Goal: Task Accomplishment & Management: Use online tool/utility

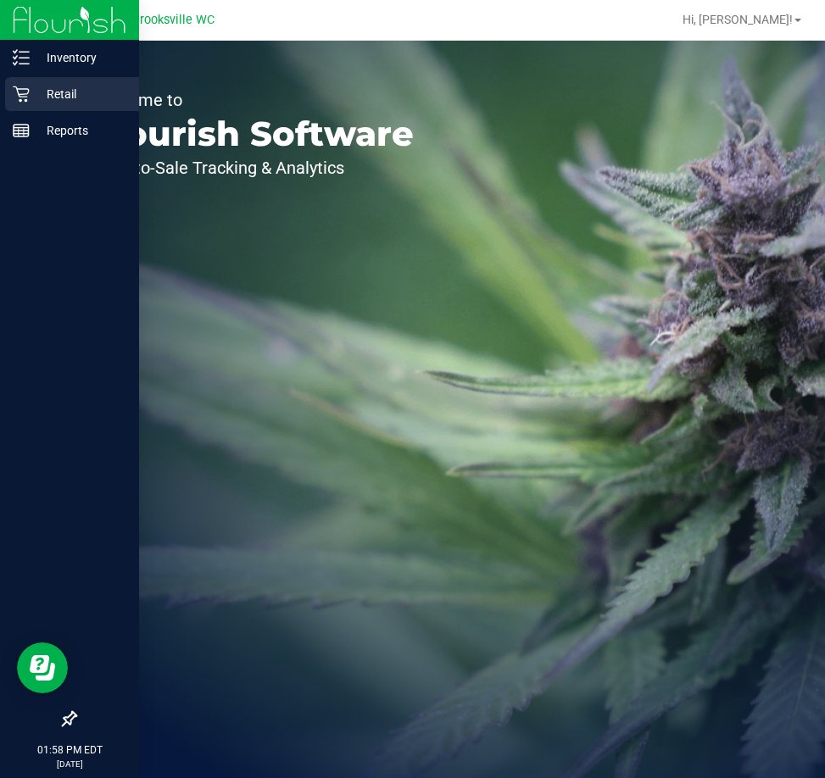
click at [42, 97] on p "Retail" at bounding box center [81, 94] width 102 height 20
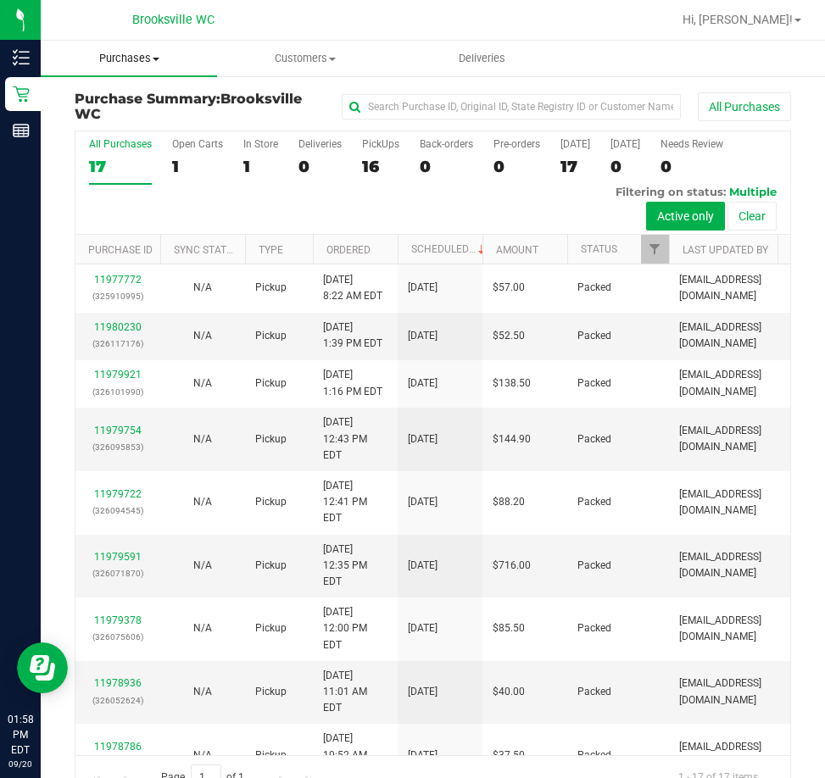
click at [137, 60] on span "Purchases" at bounding box center [129, 58] width 176 height 15
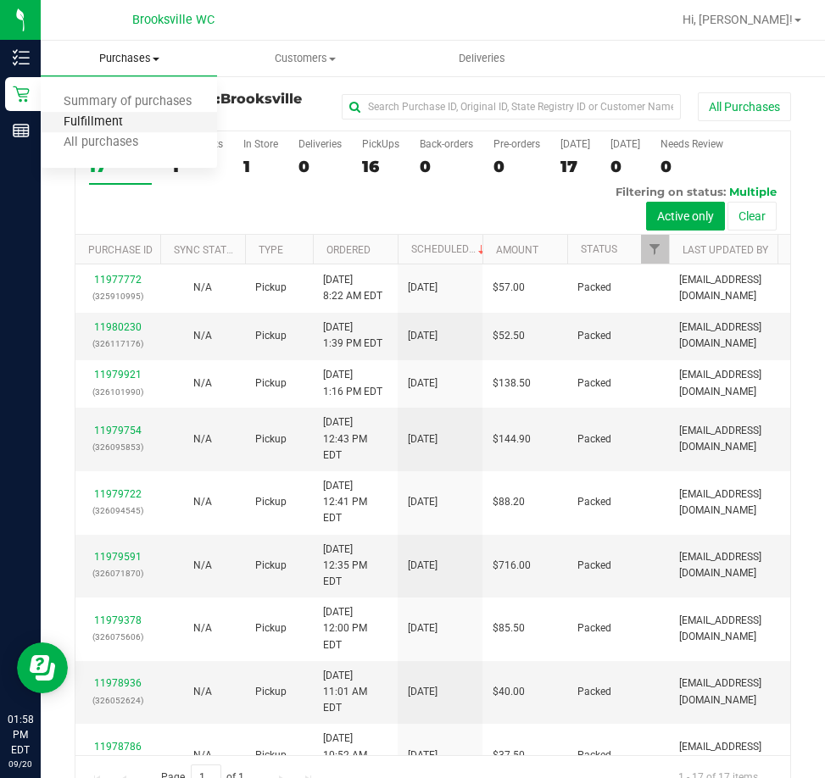
click at [97, 124] on span "Fulfillment" at bounding box center [93, 122] width 105 height 14
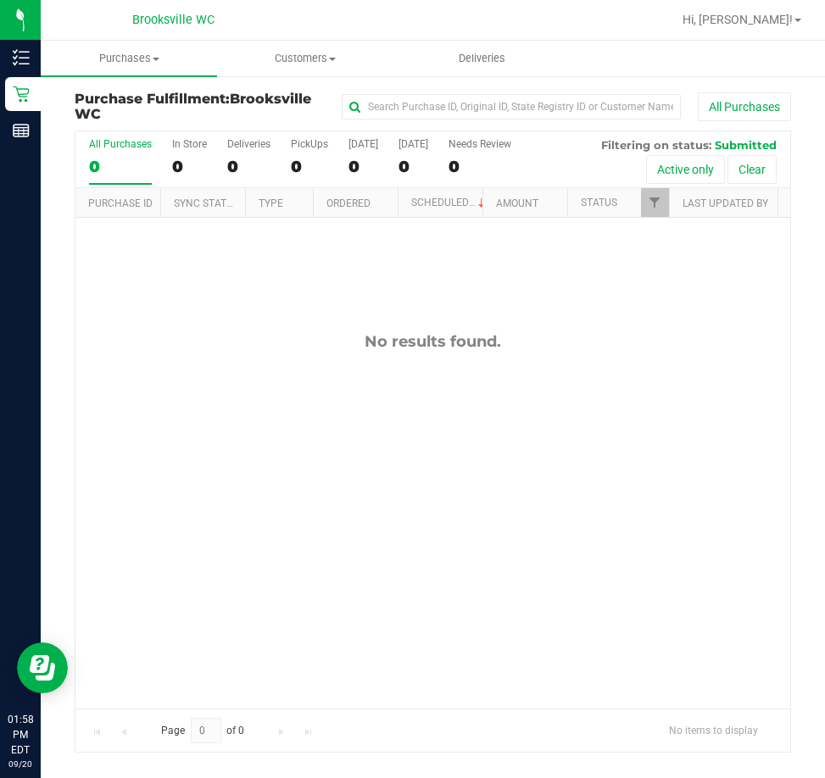
click at [241, 405] on div "No results found." at bounding box center [432, 520] width 715 height 605
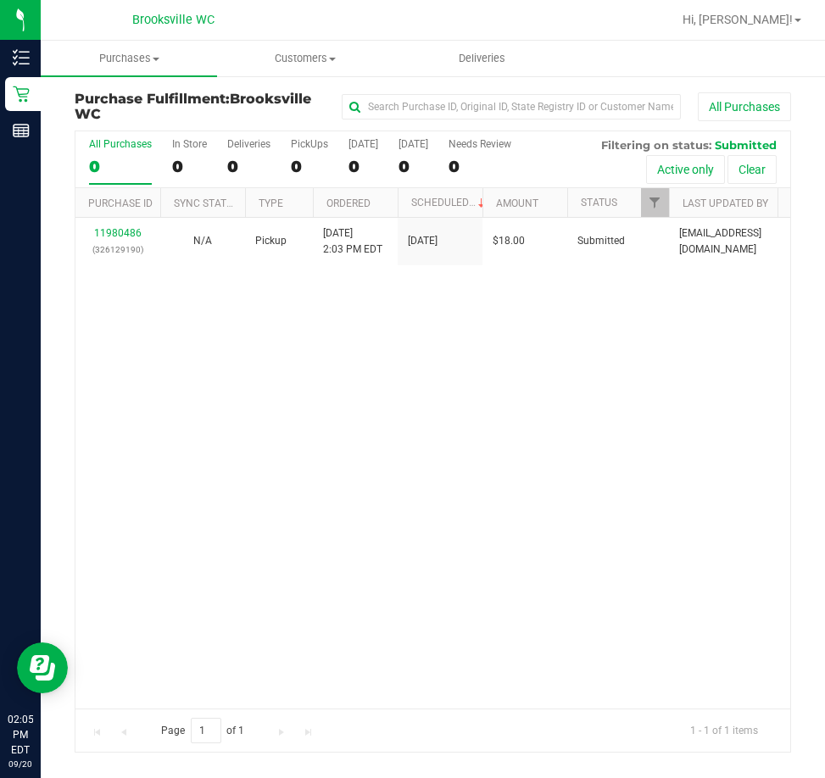
click at [292, 606] on div "11980486 (326129190) N/A Pickup [DATE] 2:03 PM EDT 9/20/2025 $18.00 Submitted […" at bounding box center [432, 463] width 715 height 490
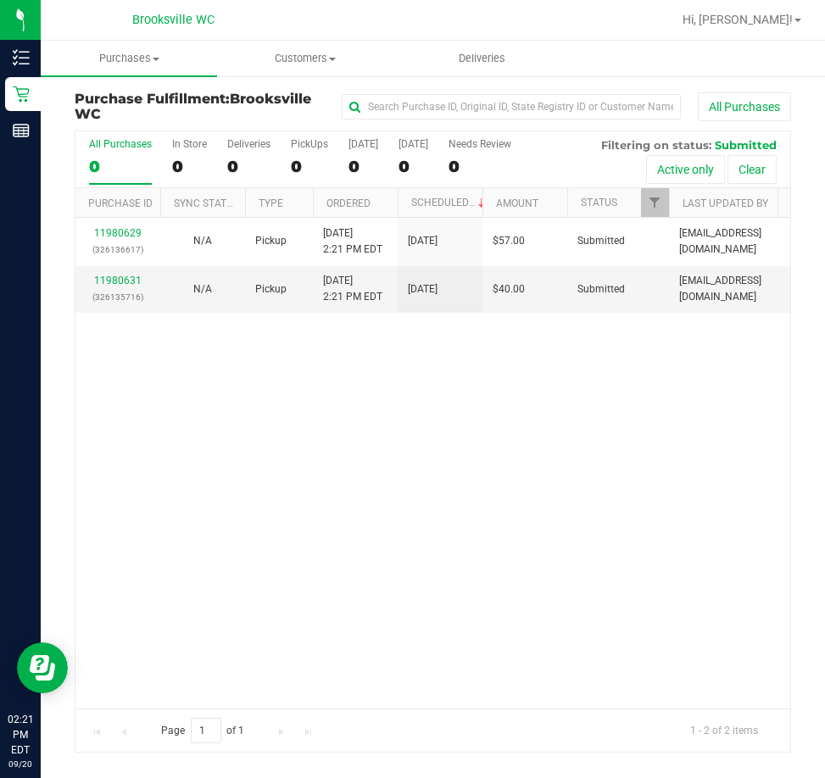
click at [321, 380] on div "11980629 (326136617) N/A Pickup [DATE] 2:21 PM EDT 9/20/2025 $57.00 Submitted […" at bounding box center [432, 463] width 715 height 490
click at [122, 279] on link "11980631" at bounding box center [117, 281] width 47 height 12
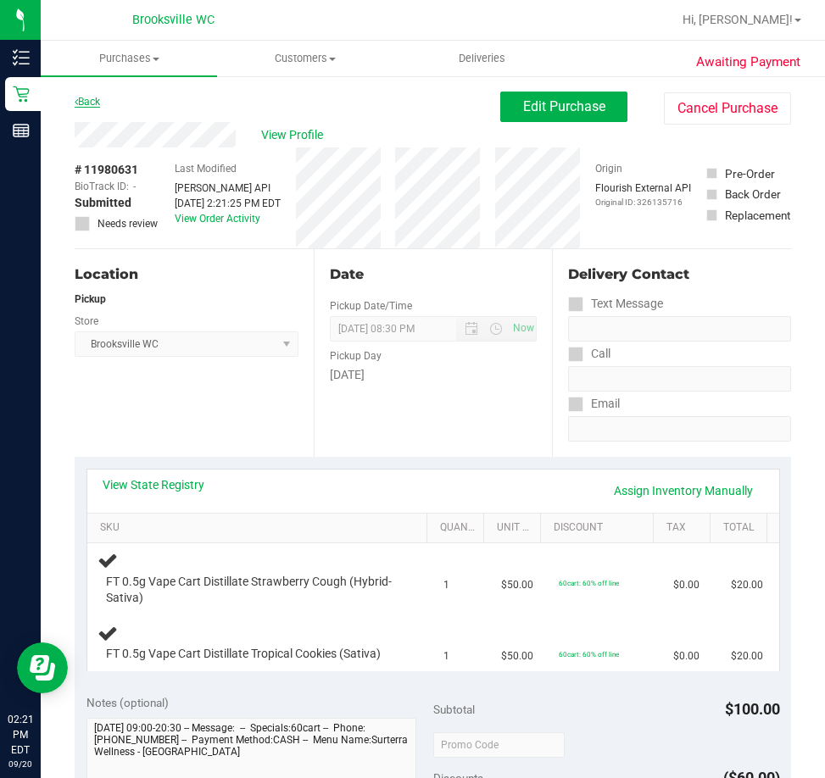
click at [98, 103] on link "Back" at bounding box center [87, 102] width 25 height 12
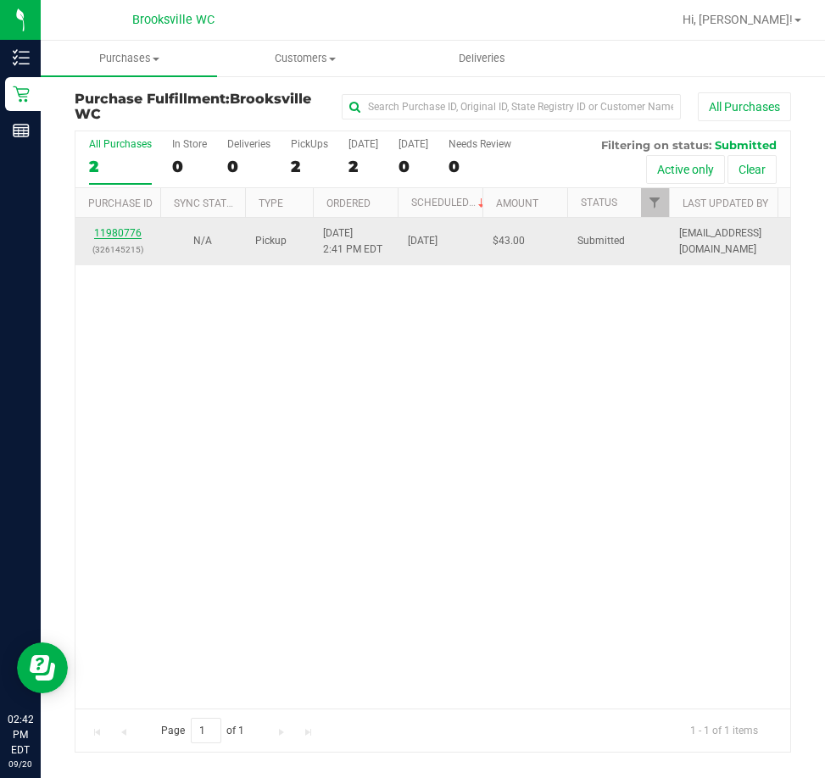
click at [122, 229] on link "11980776" at bounding box center [117, 233] width 47 height 12
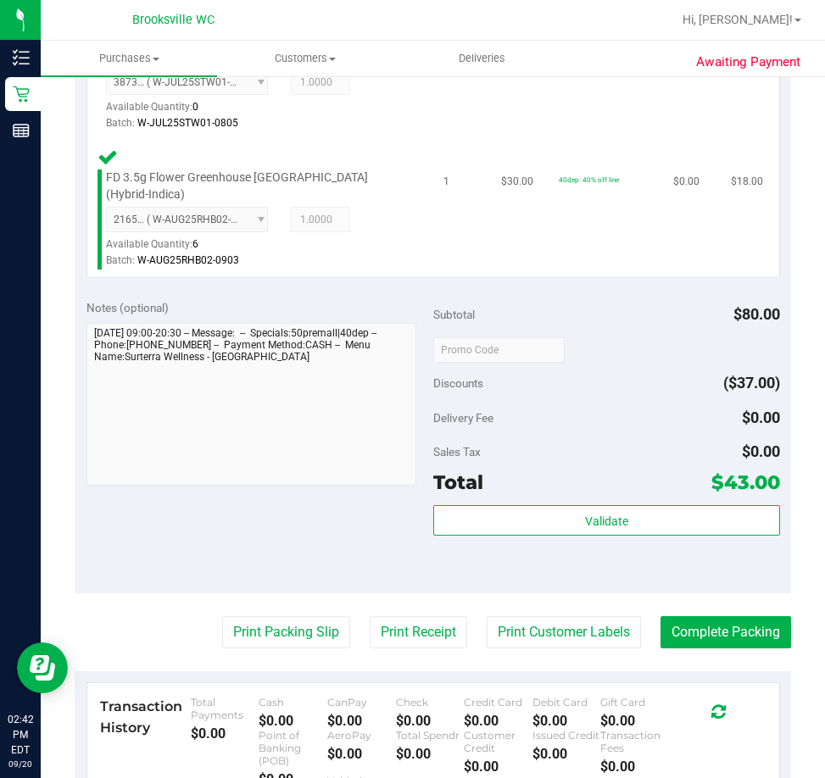
scroll to position [594, 0]
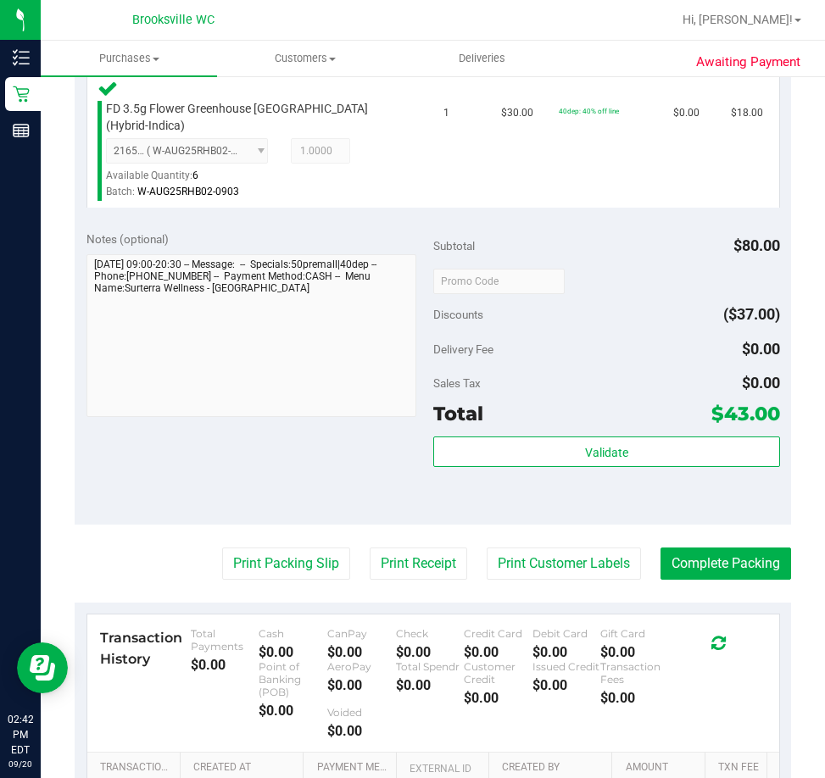
click at [611, 432] on div "Subtotal $80.00 Discounts ($37.00) Delivery Fee $0.00 Sales Tax $0.00 Total $43…" at bounding box center [606, 372] width 347 height 282
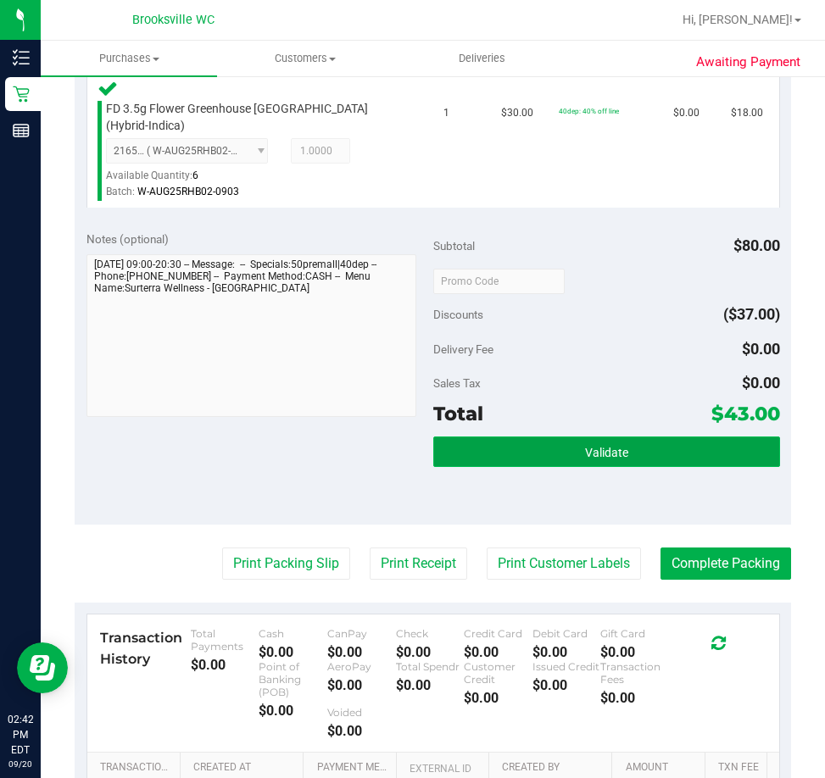
click at [607, 455] on span "Validate" at bounding box center [606, 453] width 43 height 14
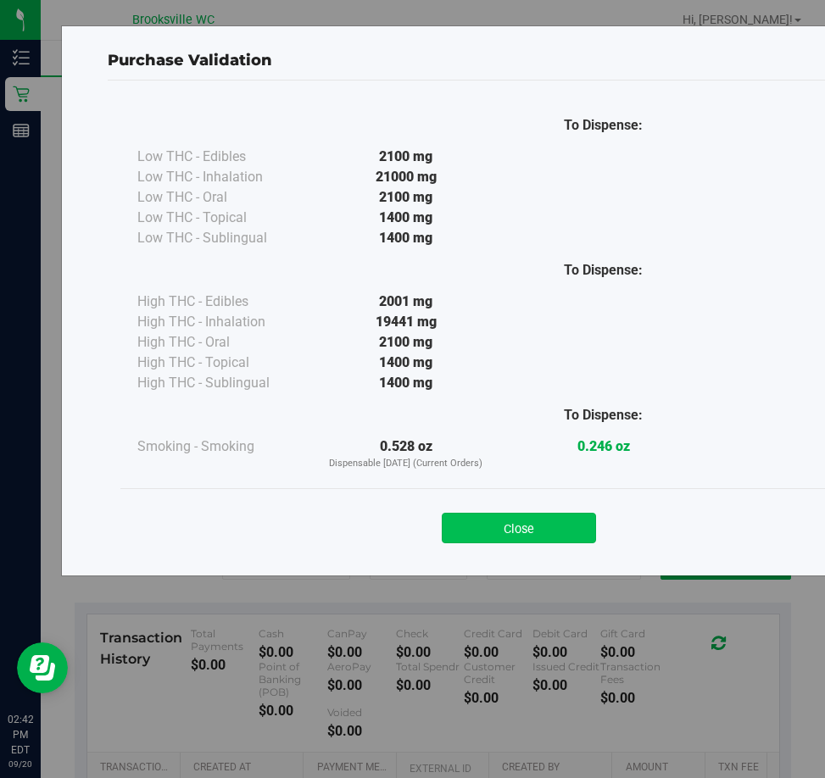
click at [583, 532] on button "Close" at bounding box center [519, 528] width 154 height 31
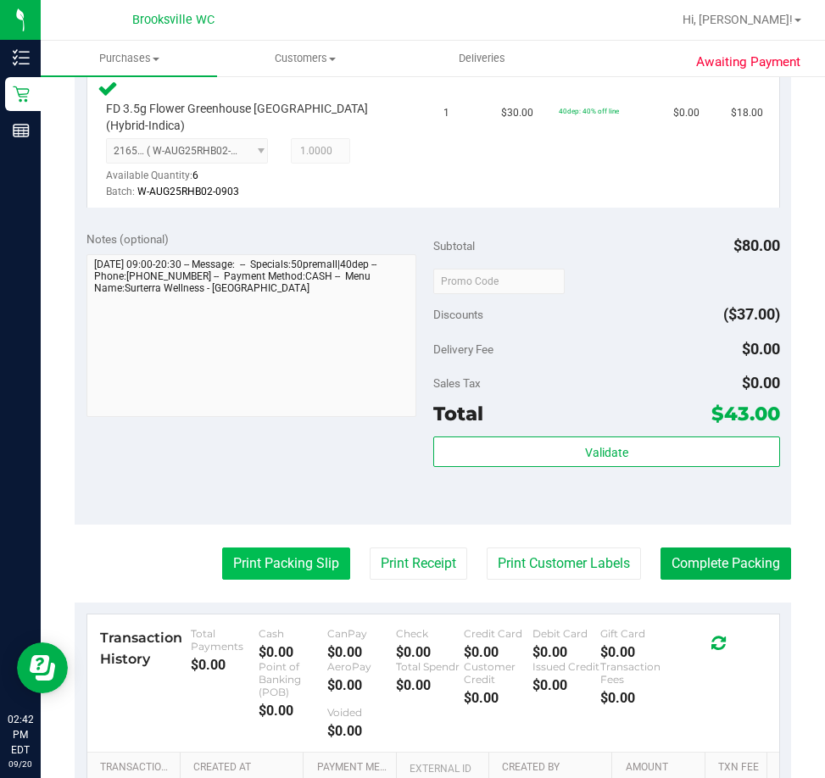
click at [299, 571] on button "Print Packing Slip" at bounding box center [286, 564] width 128 height 32
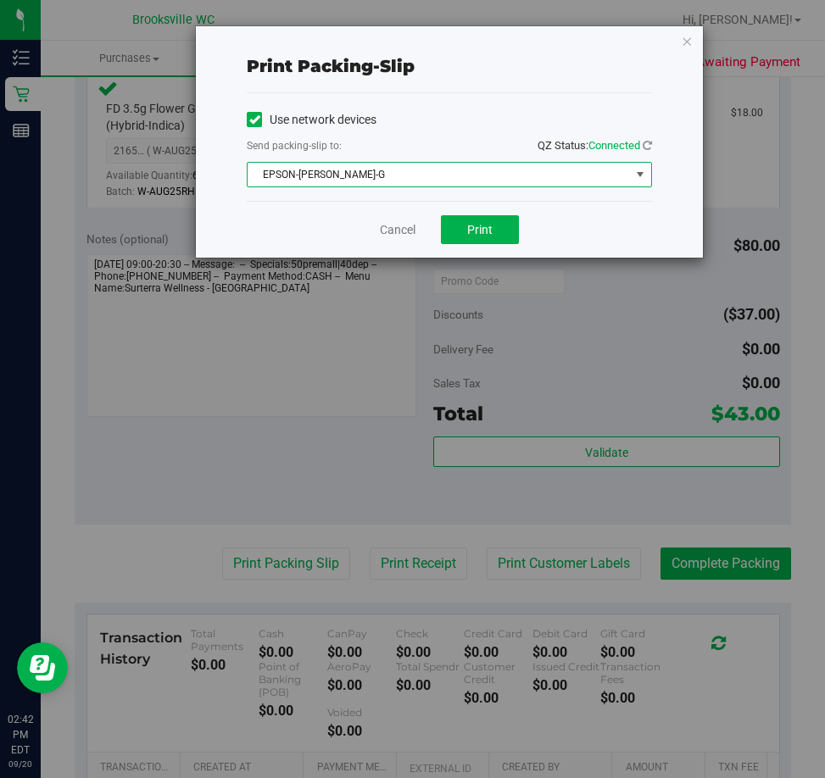
click at [448, 173] on span "EPSON-[PERSON_NAME]-G" at bounding box center [439, 175] width 382 height 24
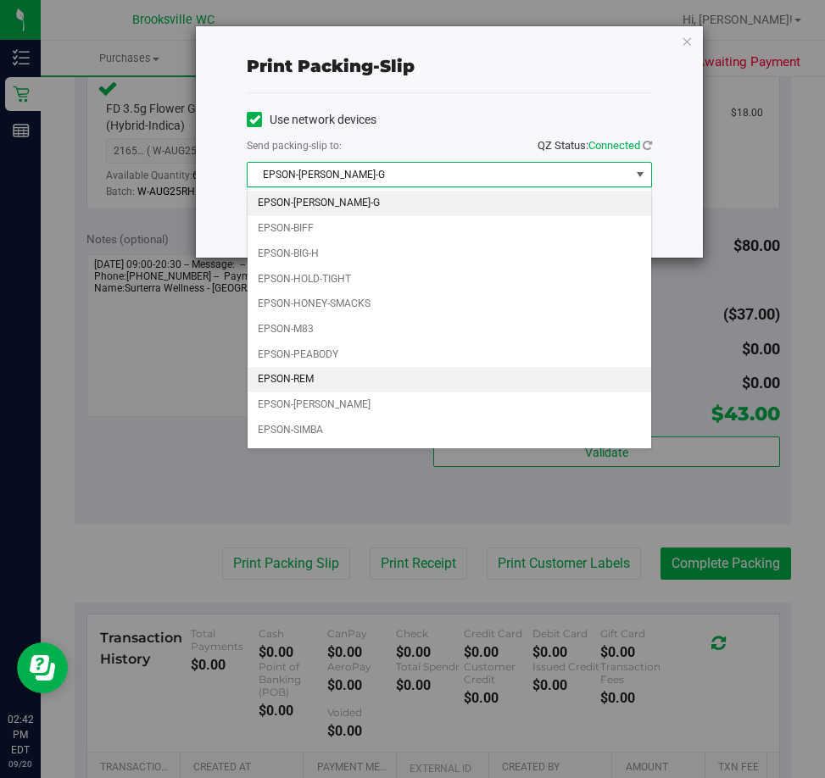
click at [297, 379] on li "EPSON-REM" at bounding box center [450, 379] width 404 height 25
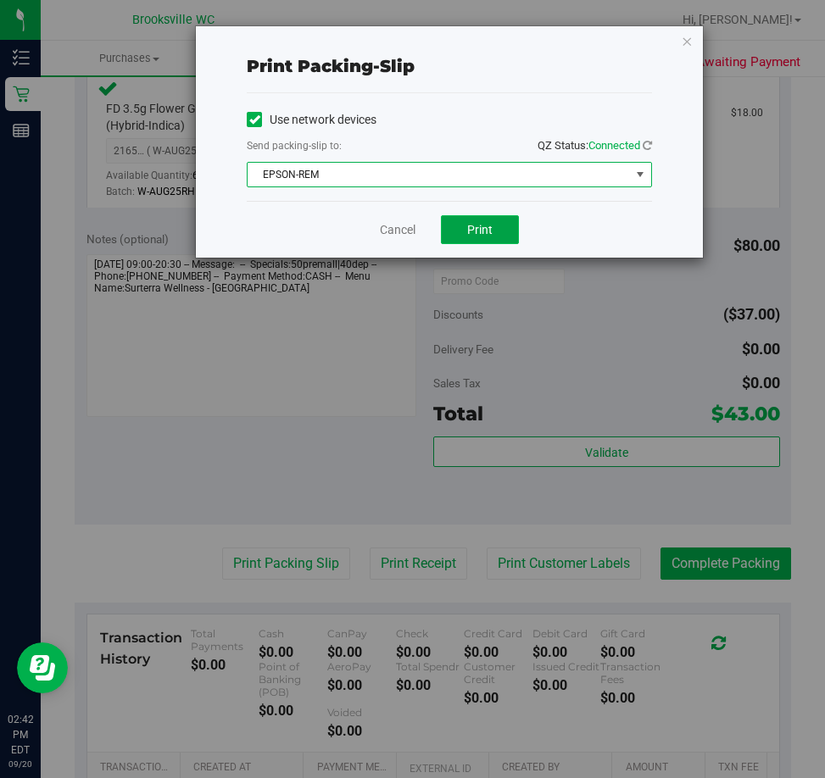
click at [491, 226] on span "Print" at bounding box center [479, 230] width 25 height 14
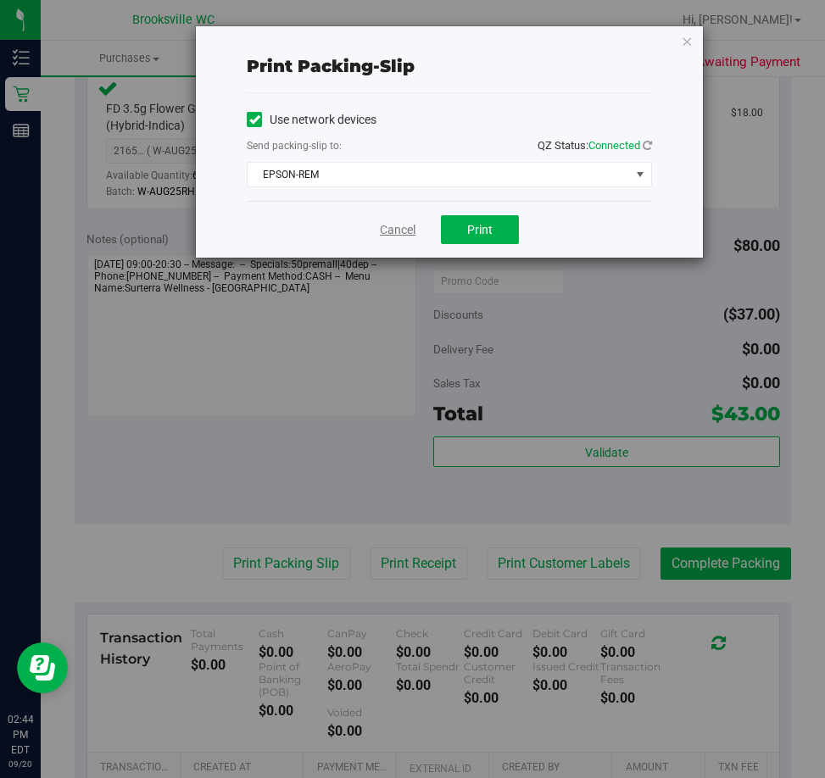
click at [388, 226] on link "Cancel" at bounding box center [398, 230] width 36 height 18
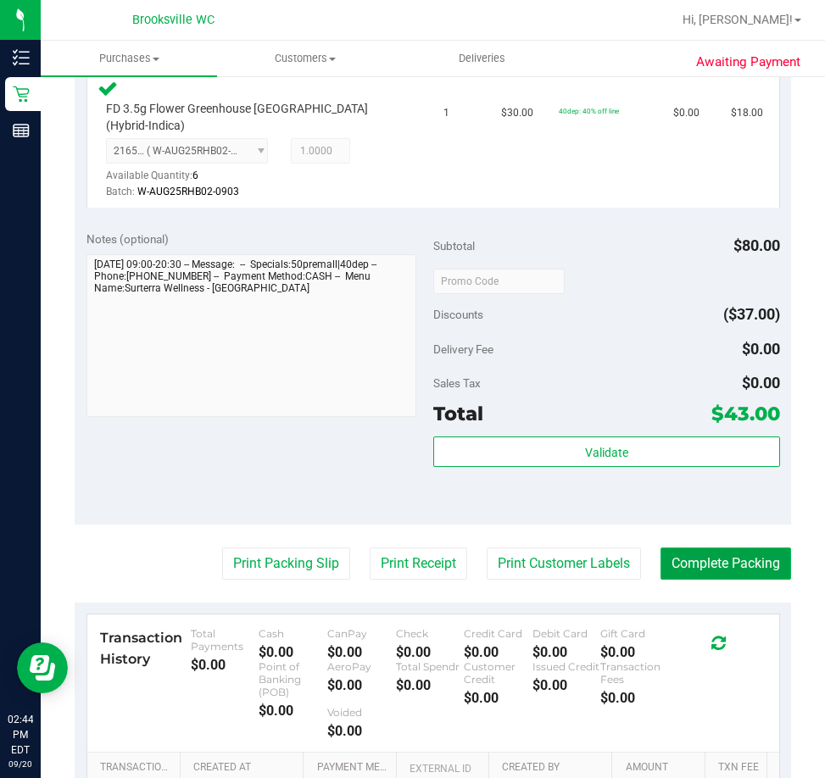
click at [690, 573] on button "Complete Packing" at bounding box center [726, 564] width 131 height 32
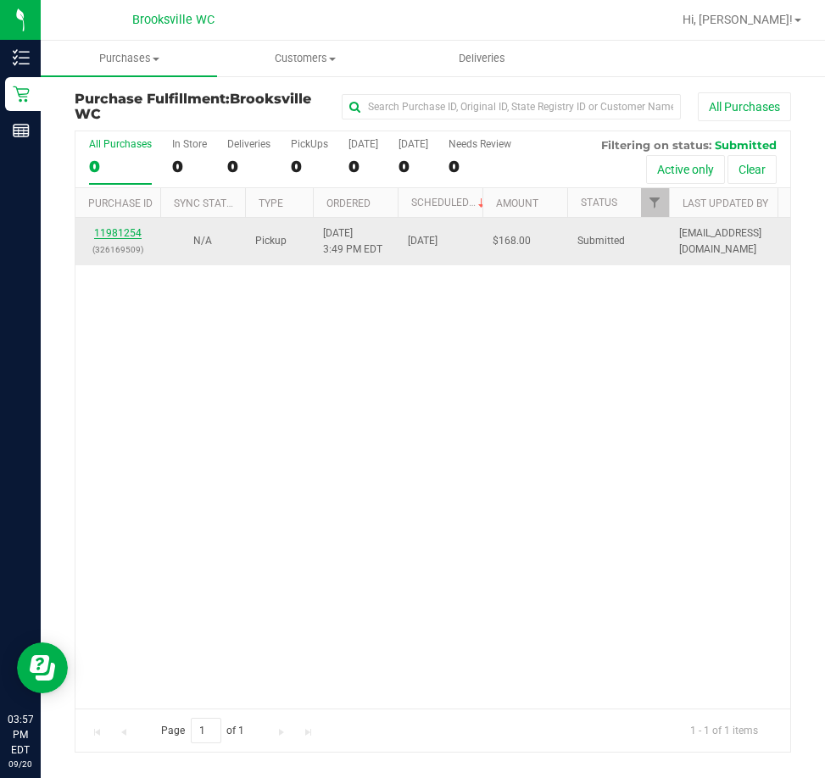
click at [126, 227] on link "11981254" at bounding box center [117, 233] width 47 height 12
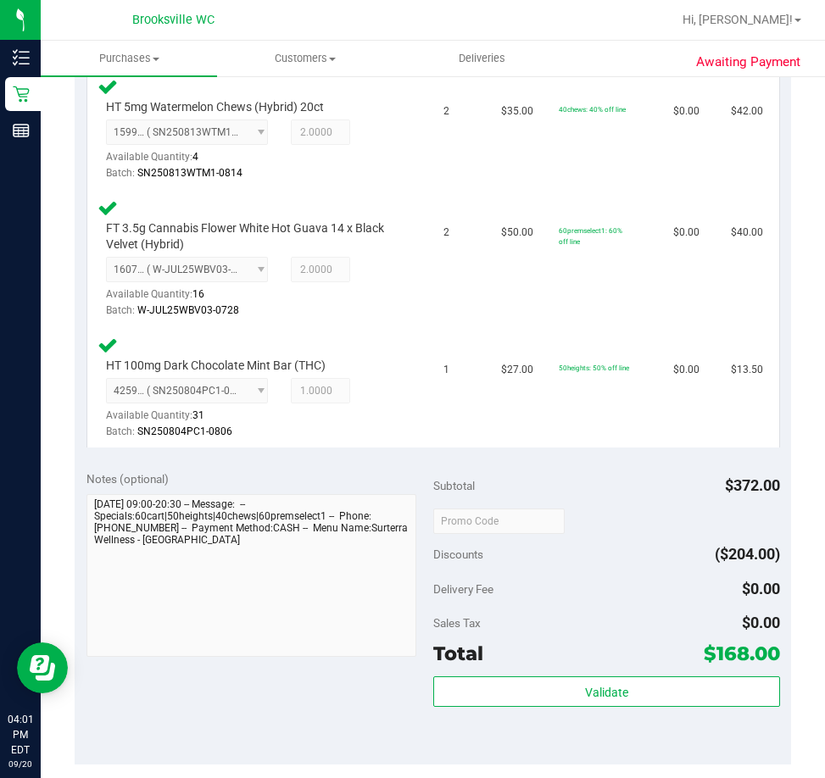
scroll to position [933, 0]
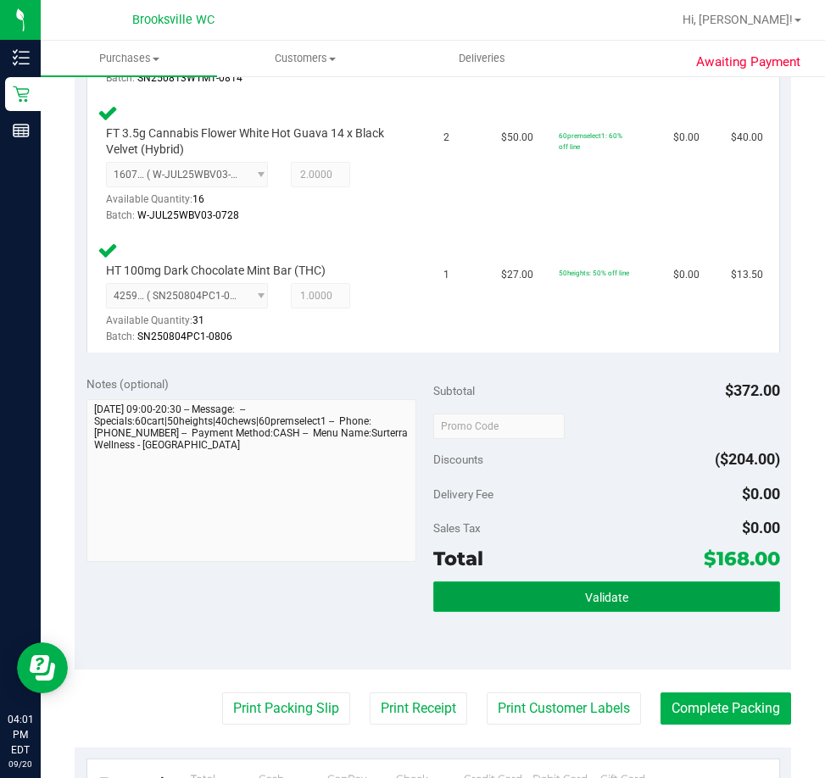
click at [511, 612] on button "Validate" at bounding box center [606, 597] width 347 height 31
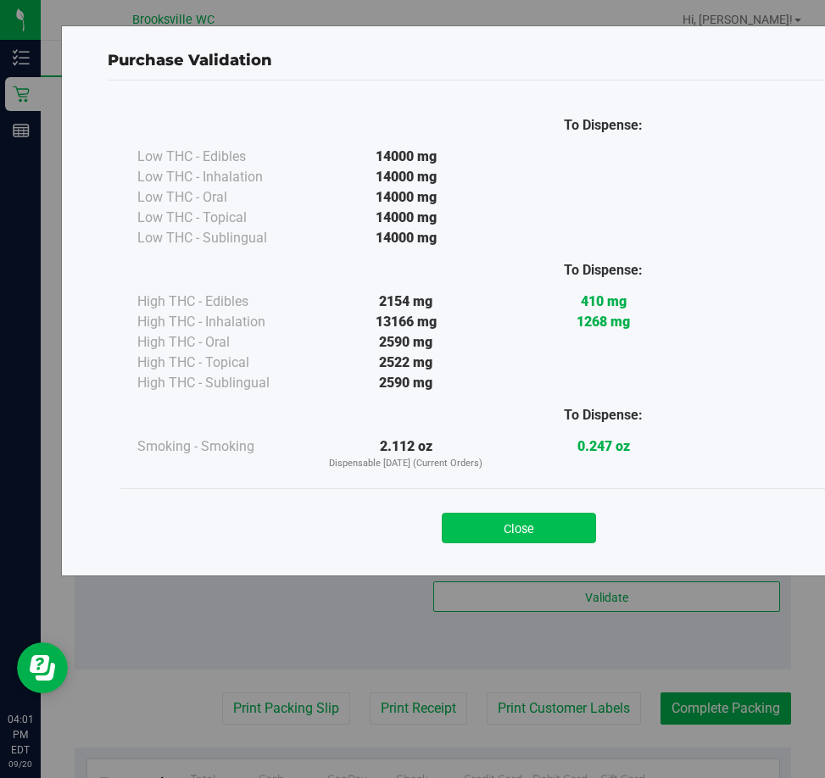
click at [547, 536] on button "Close" at bounding box center [519, 528] width 154 height 31
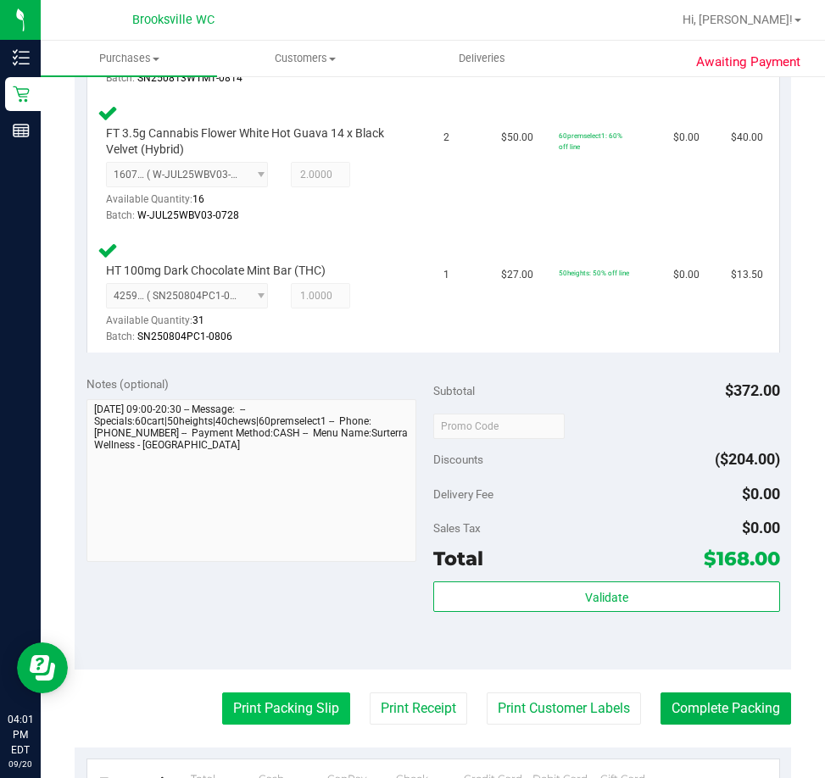
click at [297, 725] on button "Print Packing Slip" at bounding box center [286, 709] width 128 height 32
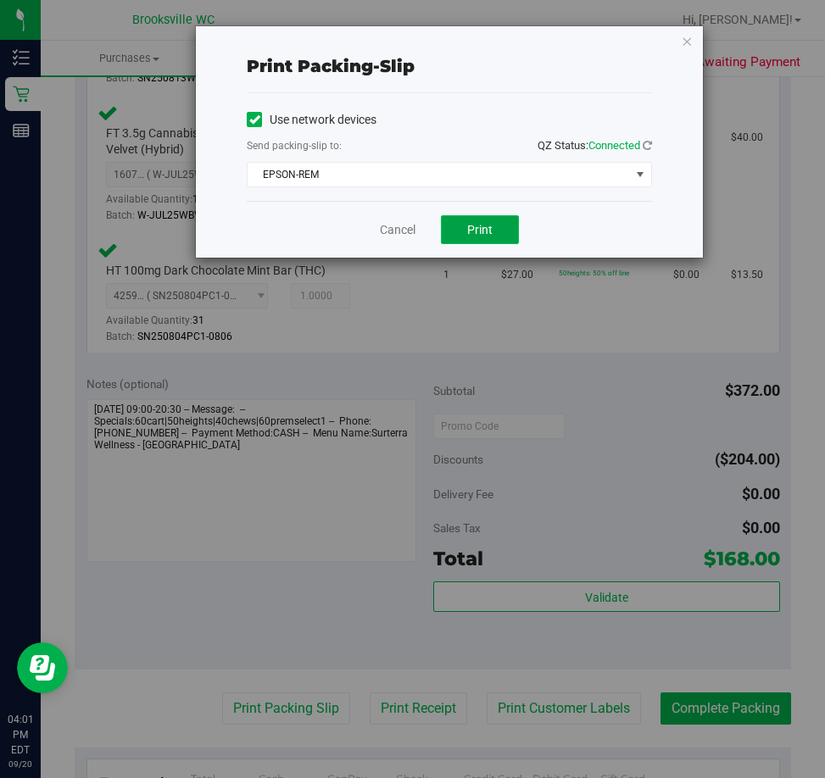
click at [465, 225] on button "Print" at bounding box center [480, 229] width 78 height 29
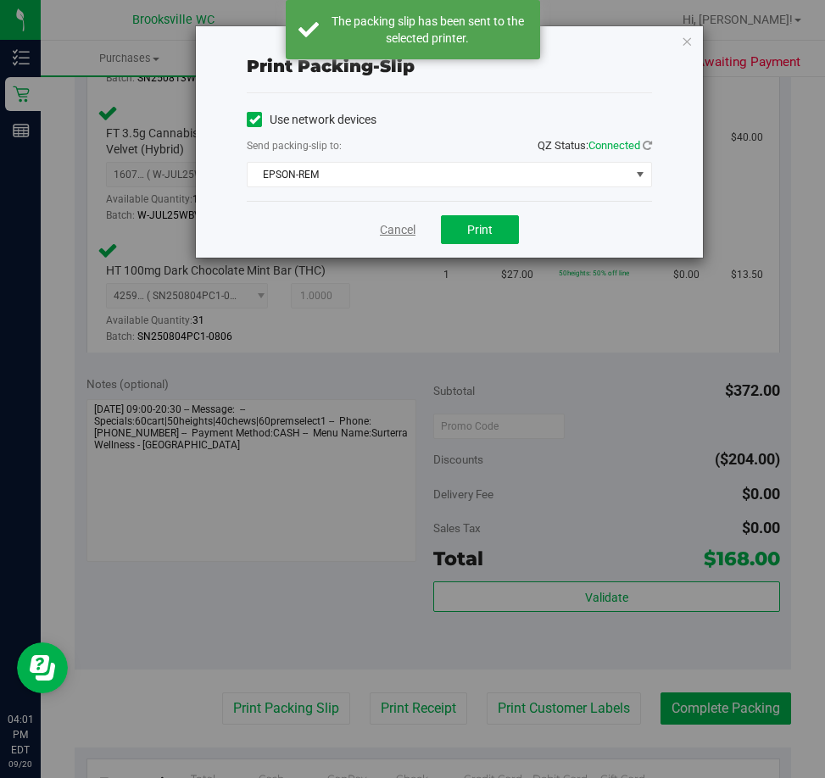
click at [390, 231] on link "Cancel" at bounding box center [398, 230] width 36 height 18
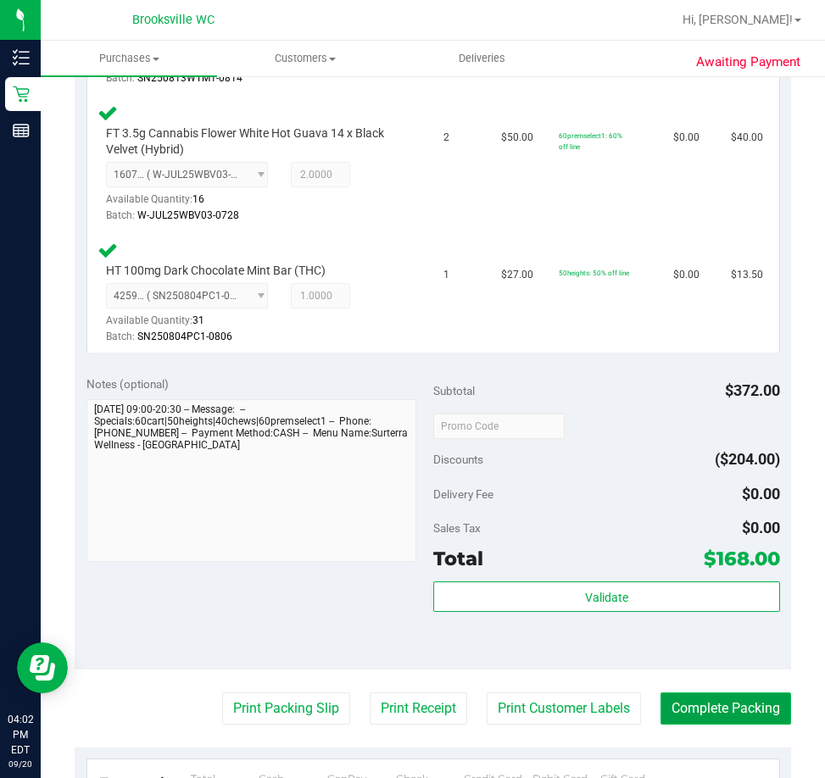
click at [717, 711] on button "Complete Packing" at bounding box center [726, 709] width 131 height 32
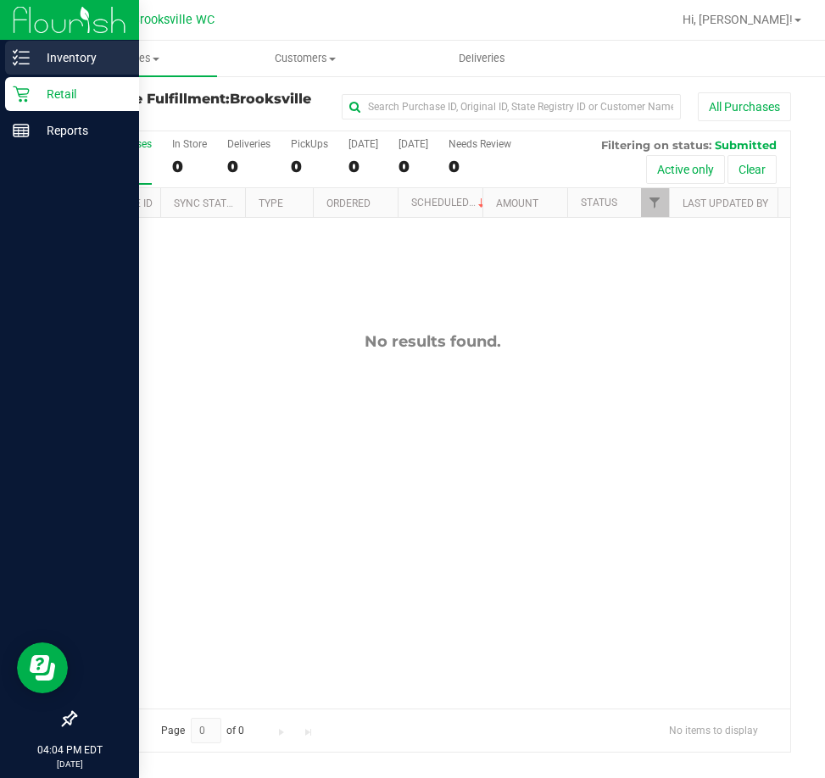
click at [39, 50] on p "Inventory" at bounding box center [81, 57] width 102 height 20
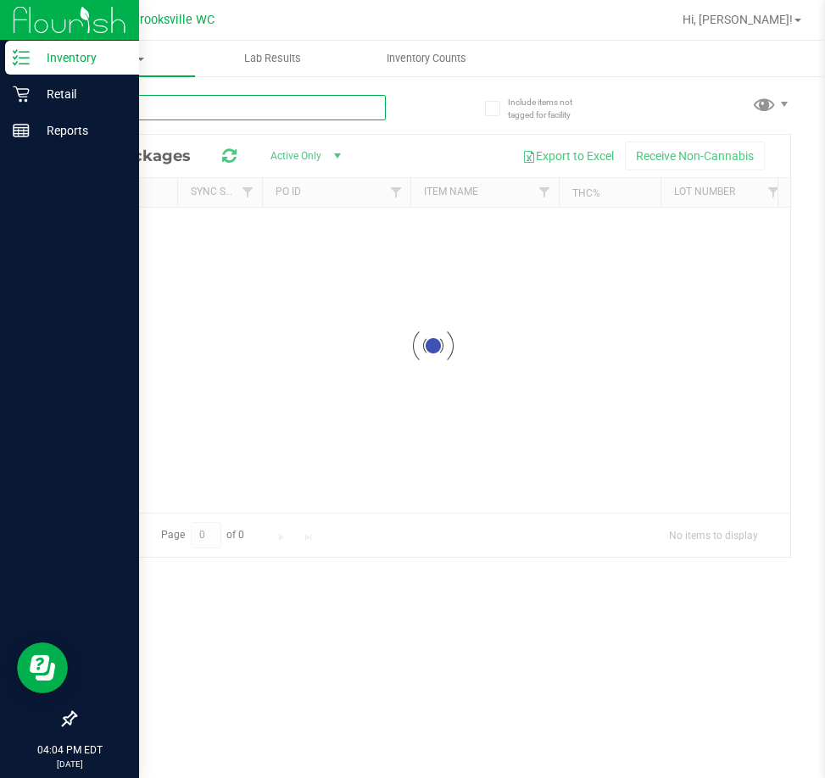
click at [175, 117] on input "text" at bounding box center [230, 107] width 311 height 25
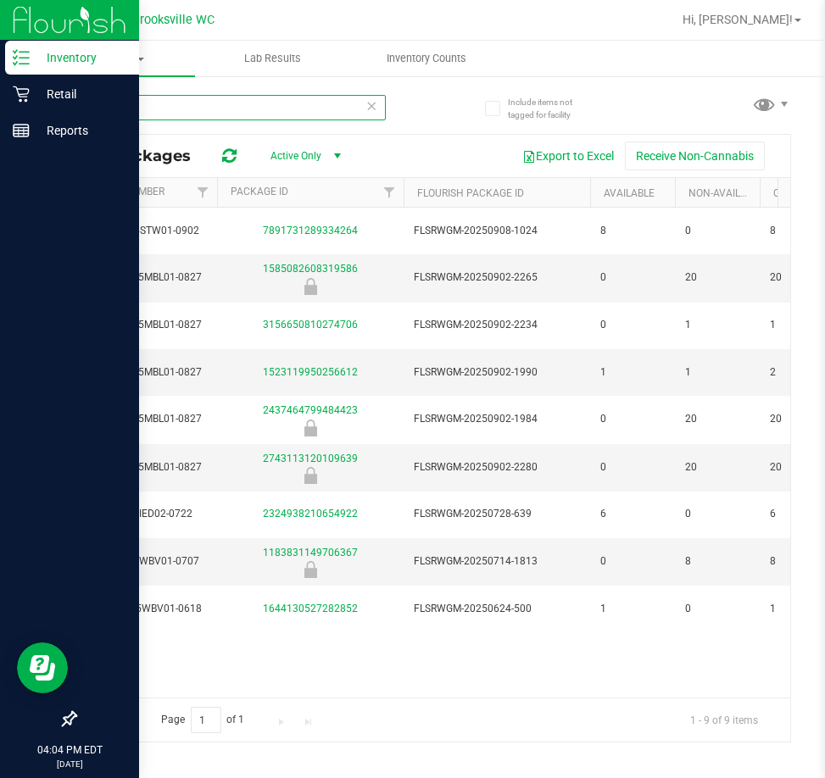
scroll to position [0, 576]
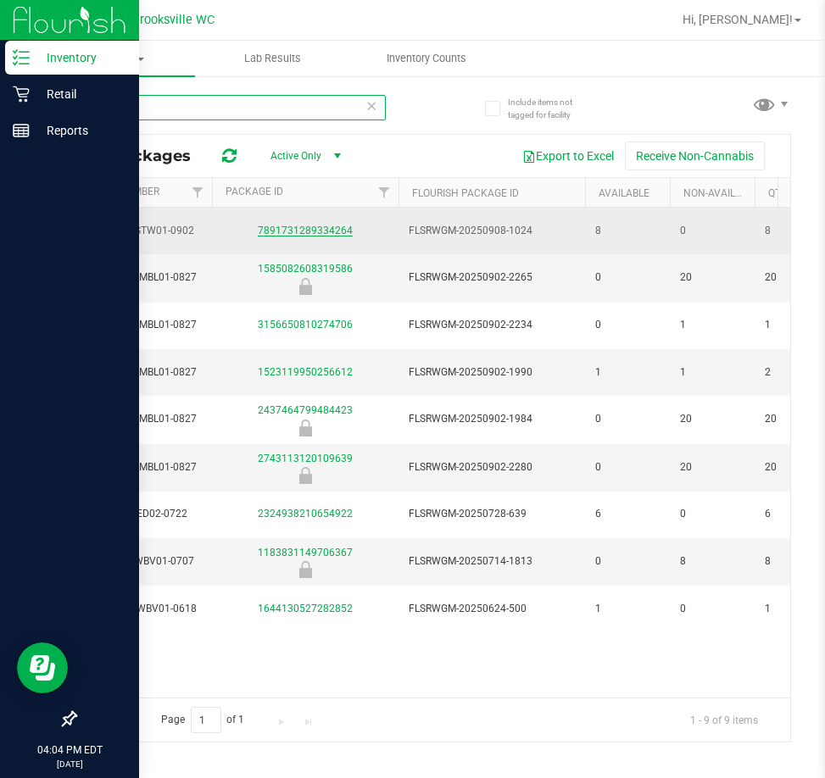
type input "MBL"
click at [303, 232] on link "7891731289334264" at bounding box center [305, 231] width 95 height 12
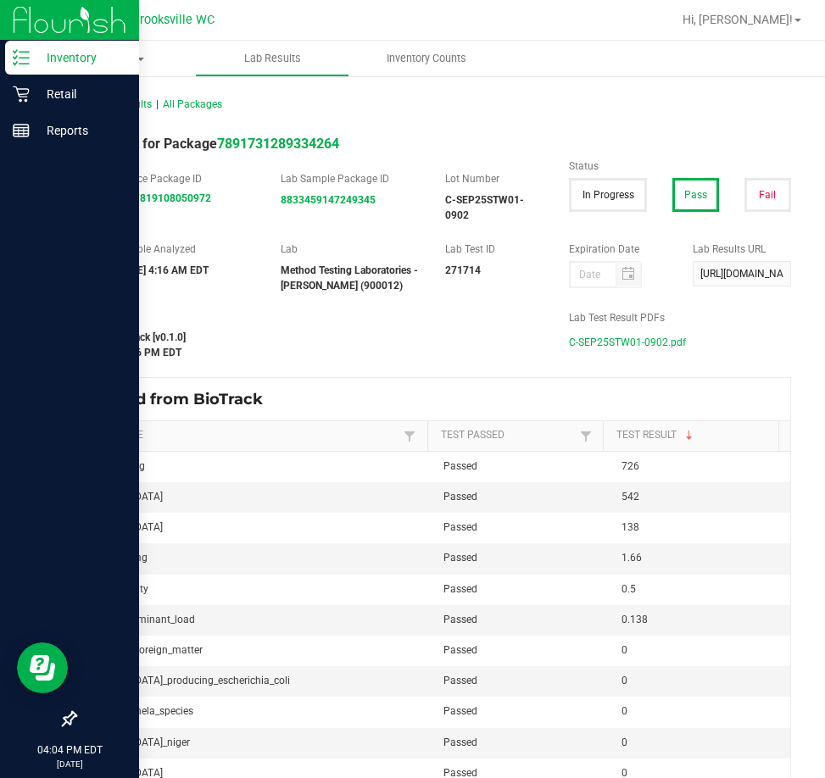
click at [593, 343] on span "C-SEP25STW01-0902.pdf" at bounding box center [627, 342] width 117 height 25
click at [23, 86] on icon at bounding box center [21, 94] width 17 height 17
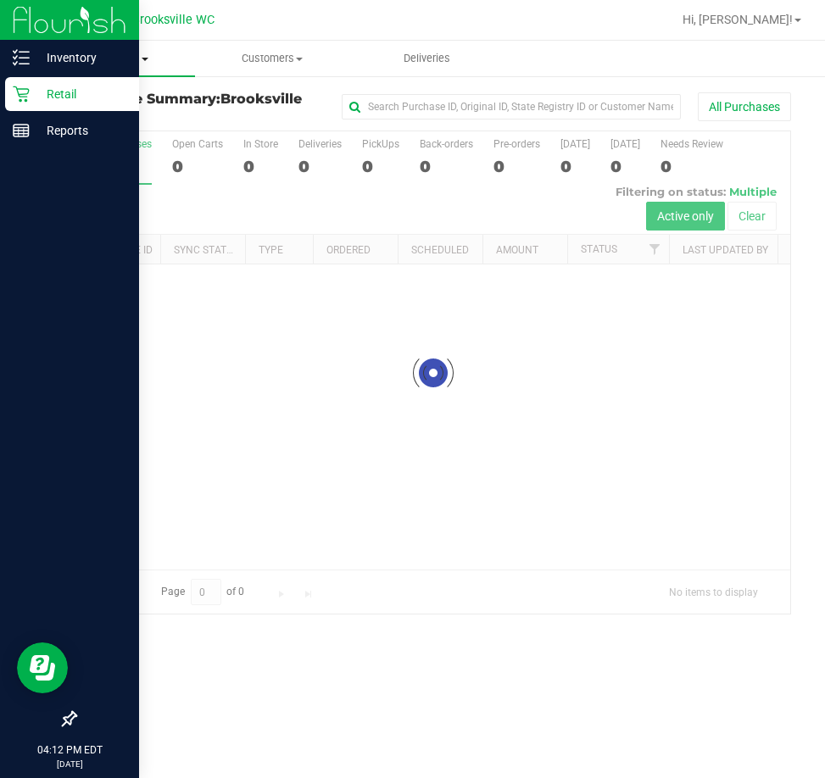
click at [99, 57] on span "Purchases" at bounding box center [118, 58] width 154 height 15
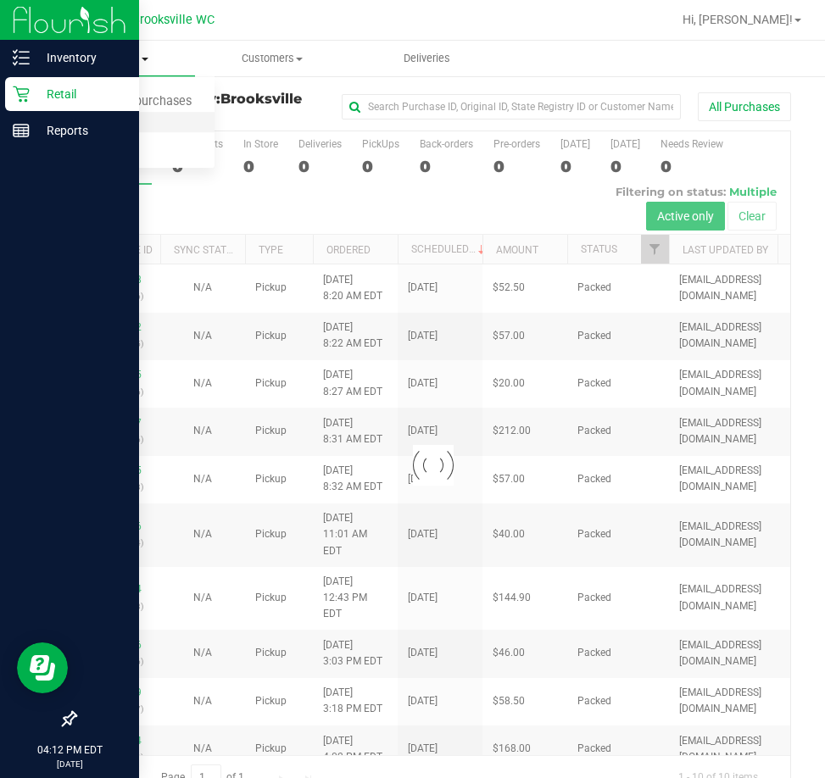
click at [81, 120] on span "Fulfillment" at bounding box center [93, 122] width 105 height 14
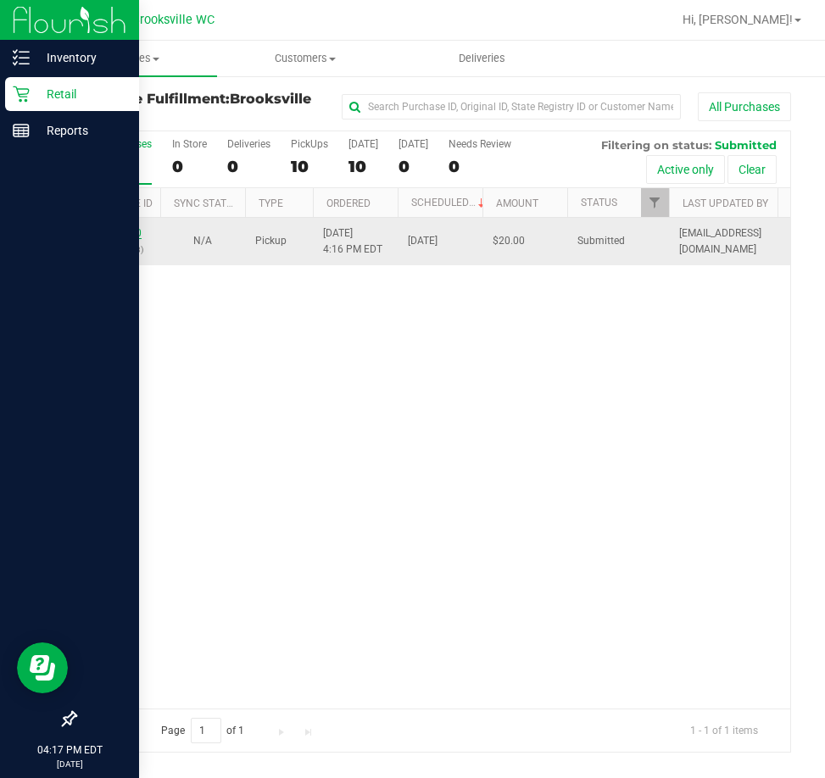
click at [131, 233] on link "11981440" at bounding box center [117, 233] width 47 height 12
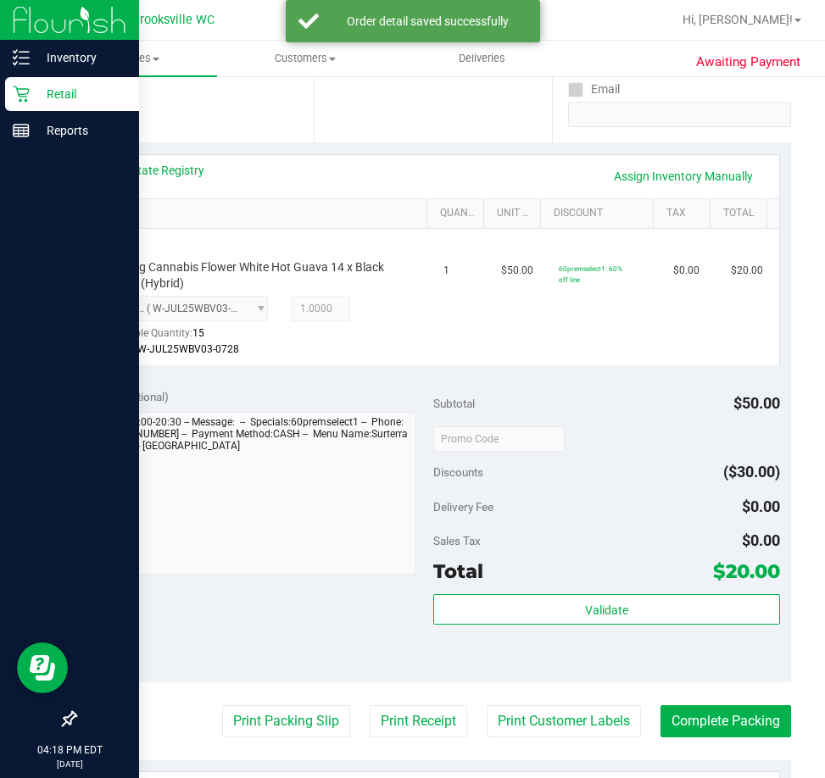
scroll to position [339, 0]
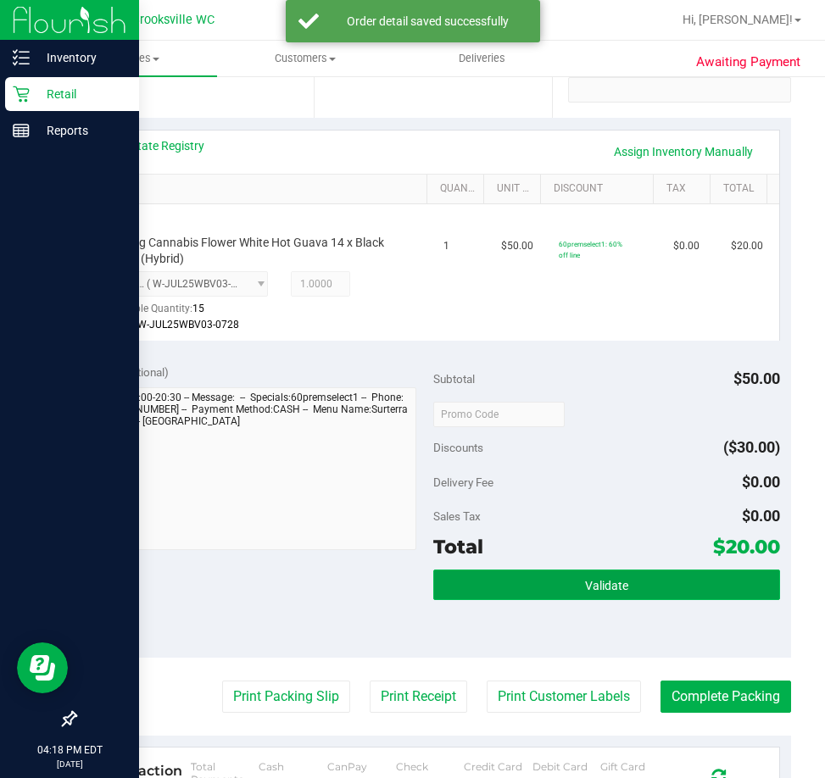
click at [605, 583] on span "Validate" at bounding box center [606, 586] width 43 height 14
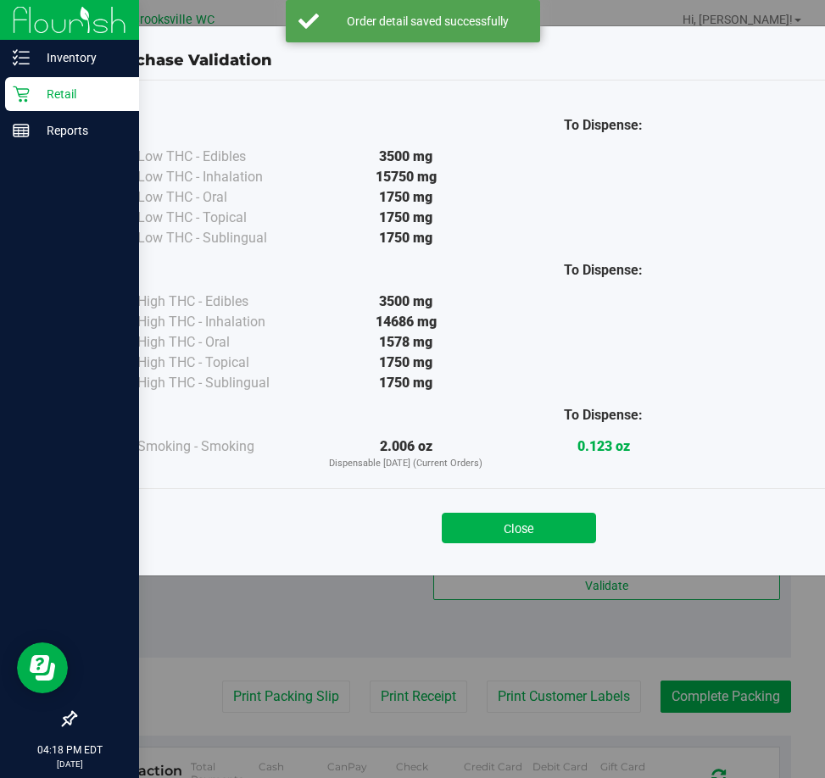
click at [554, 519] on button "Close" at bounding box center [519, 528] width 154 height 31
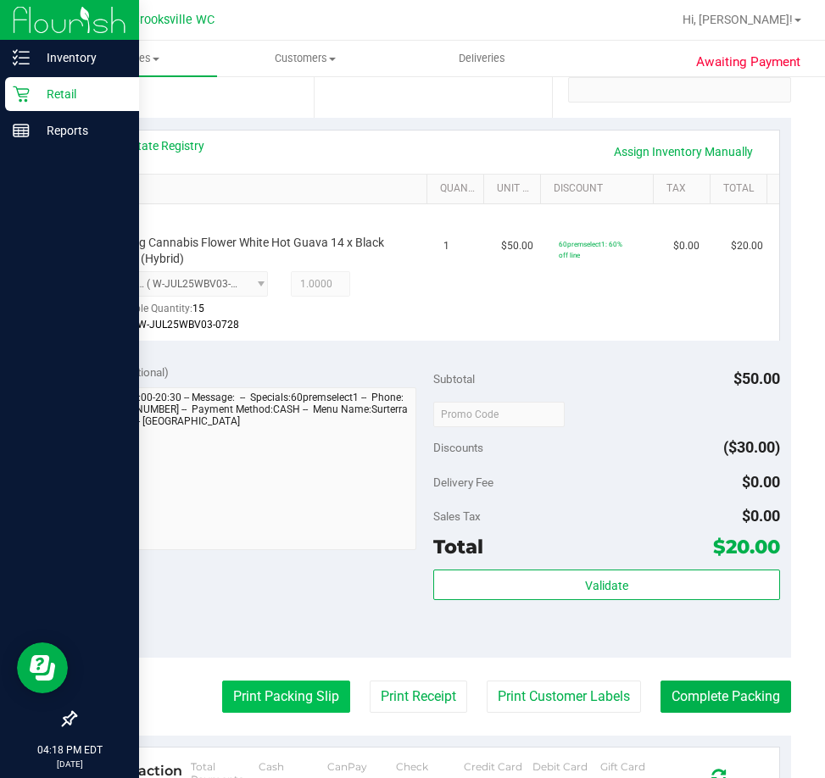
click at [264, 706] on button "Print Packing Slip" at bounding box center [286, 697] width 128 height 32
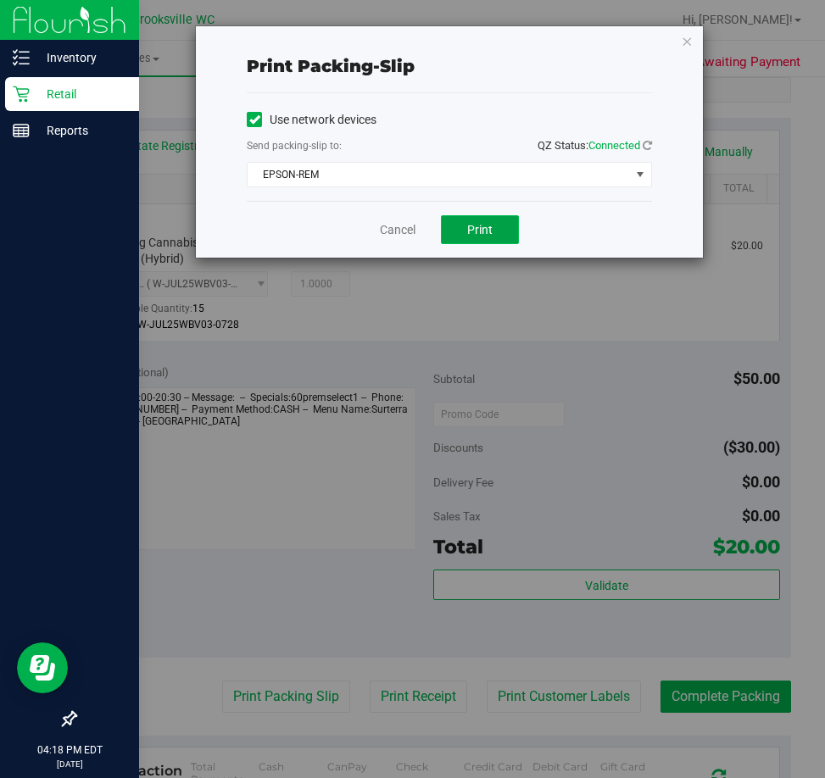
click at [484, 237] on button "Print" at bounding box center [480, 229] width 78 height 29
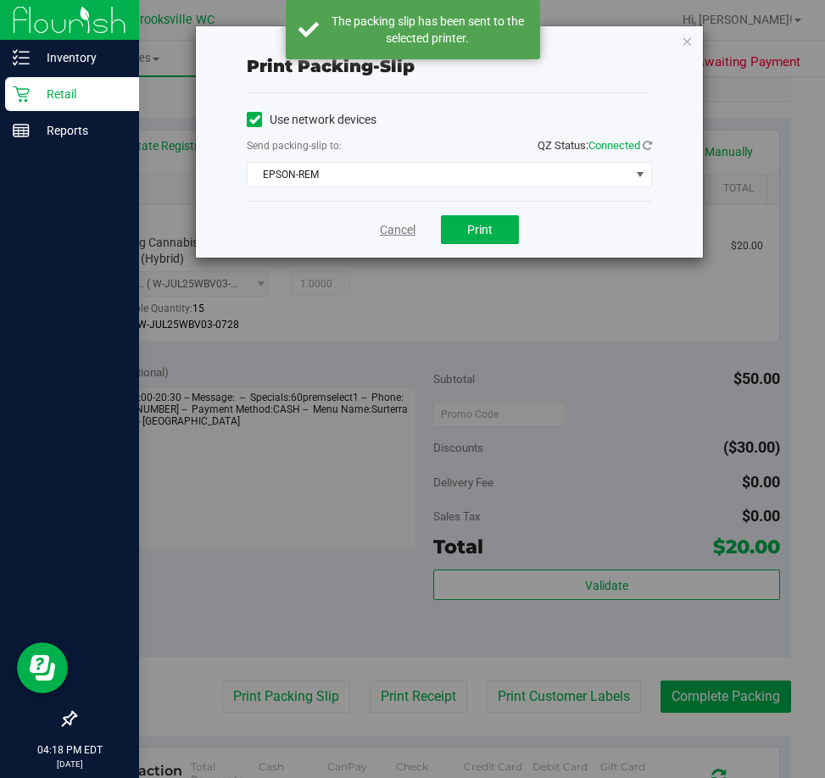
click at [400, 232] on link "Cancel" at bounding box center [398, 230] width 36 height 18
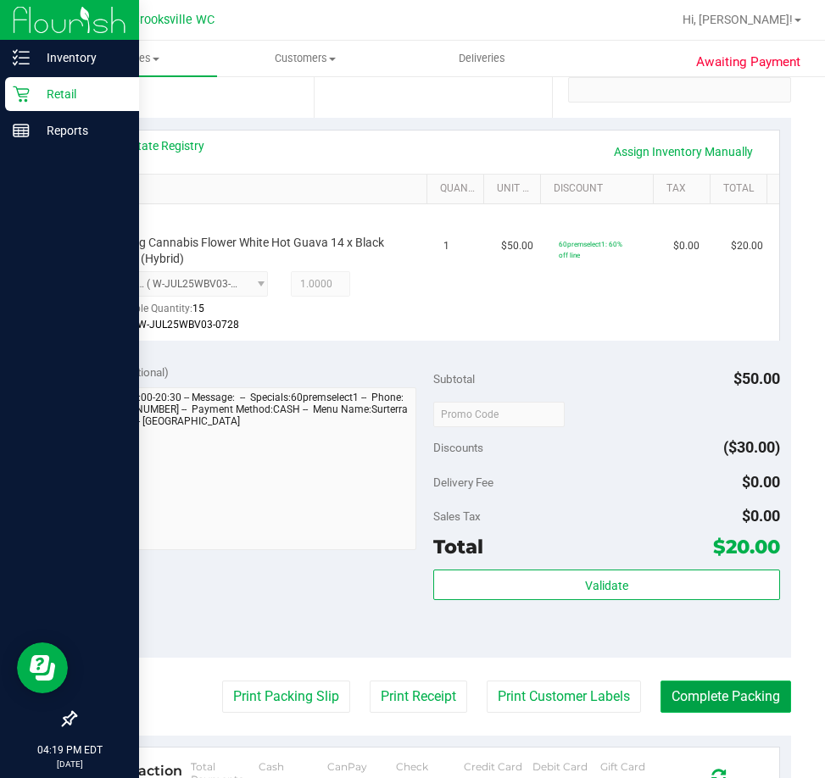
click at [734, 703] on button "Complete Packing" at bounding box center [726, 697] width 131 height 32
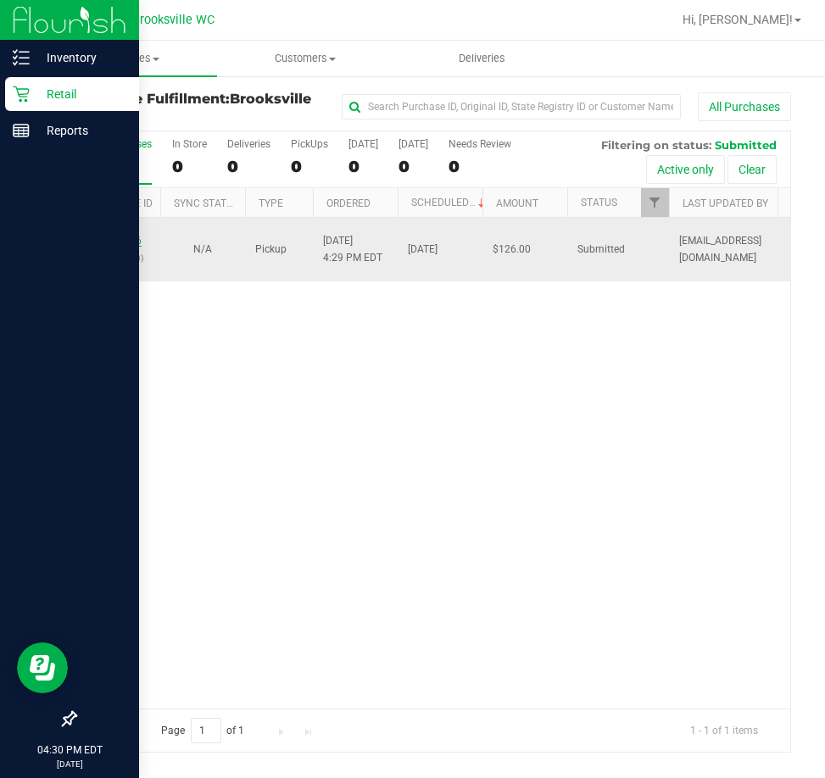
click at [138, 242] on link "11981536" at bounding box center [117, 241] width 47 height 12
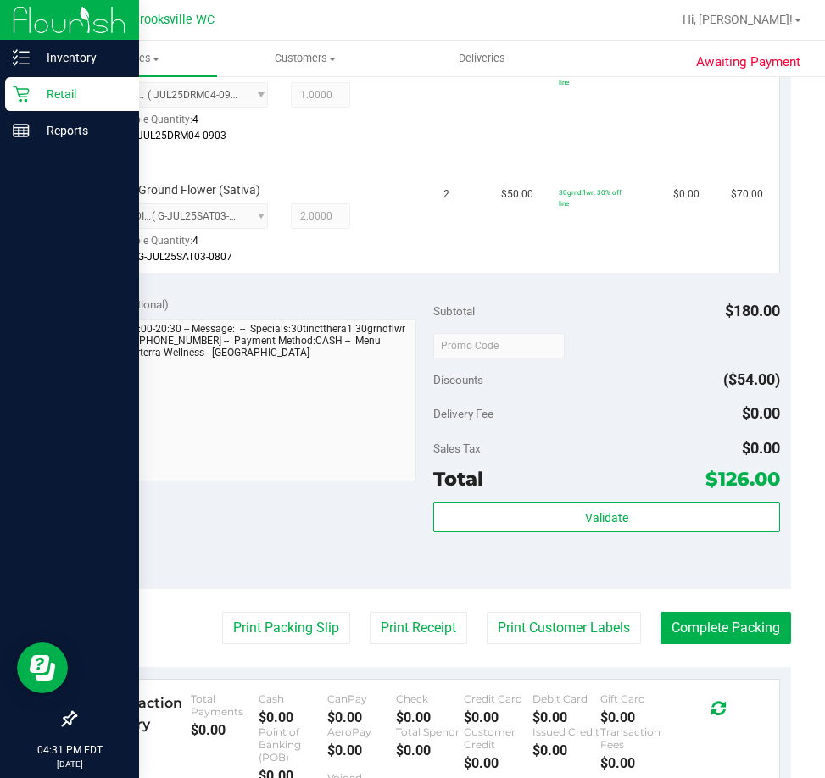
scroll to position [594, 0]
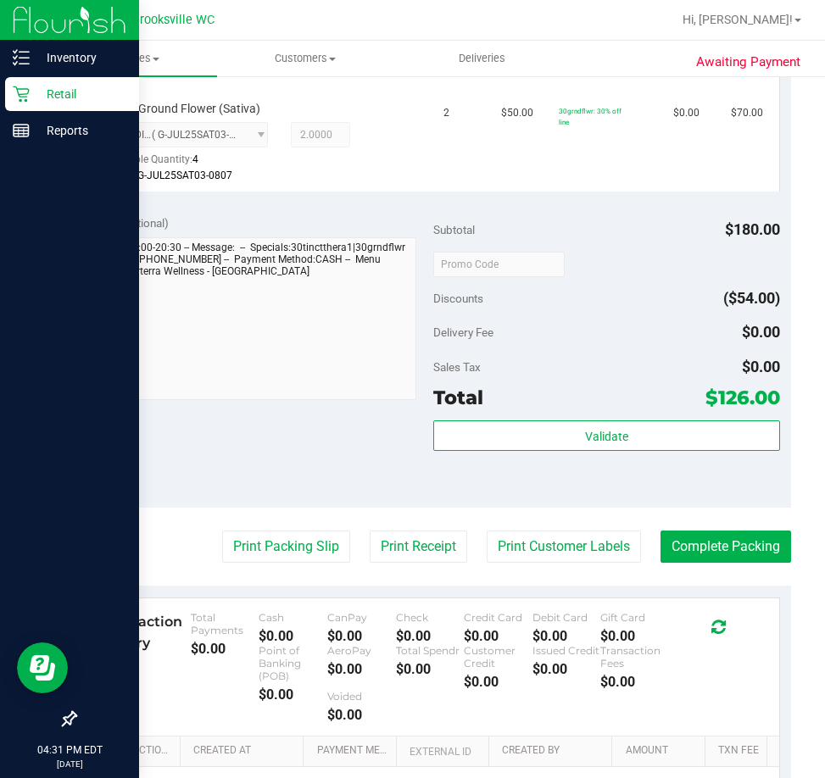
click at [549, 451] on div "Validate" at bounding box center [606, 437] width 347 height 32
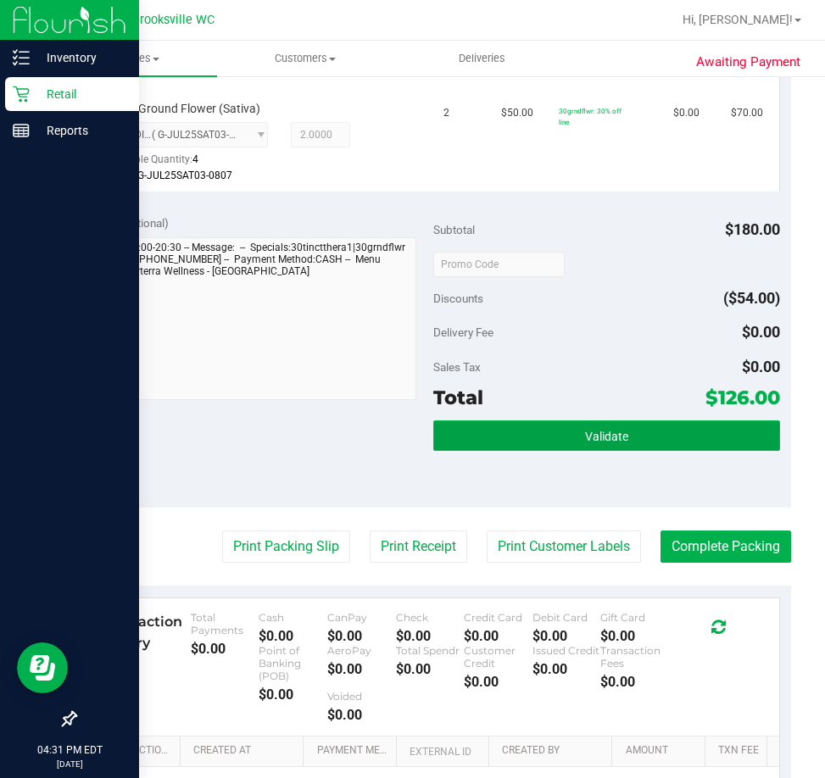
click at [555, 433] on button "Validate" at bounding box center [606, 436] width 347 height 31
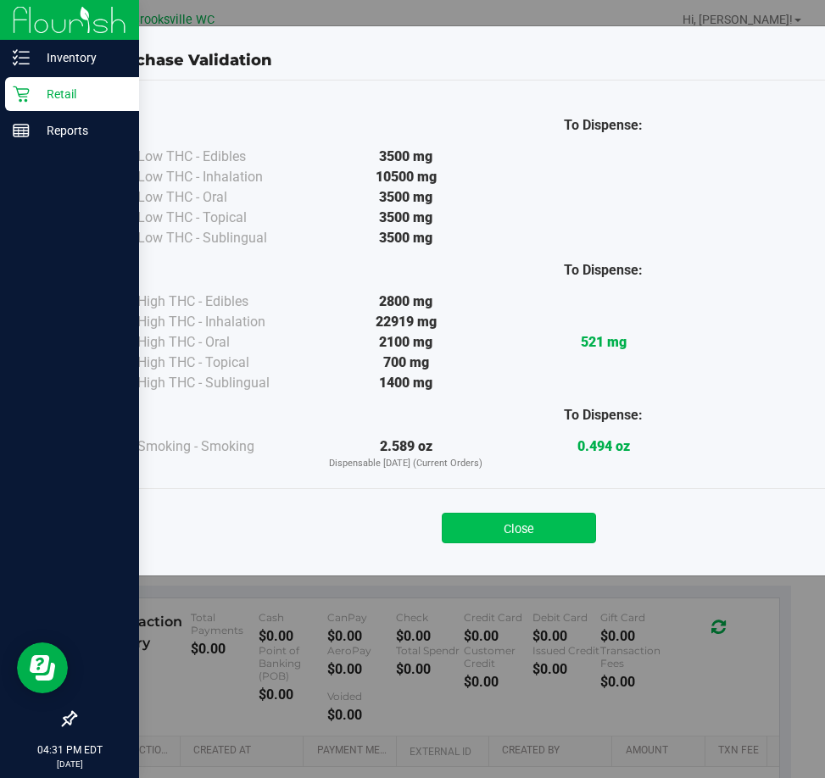
click at [527, 530] on button "Close" at bounding box center [519, 528] width 154 height 31
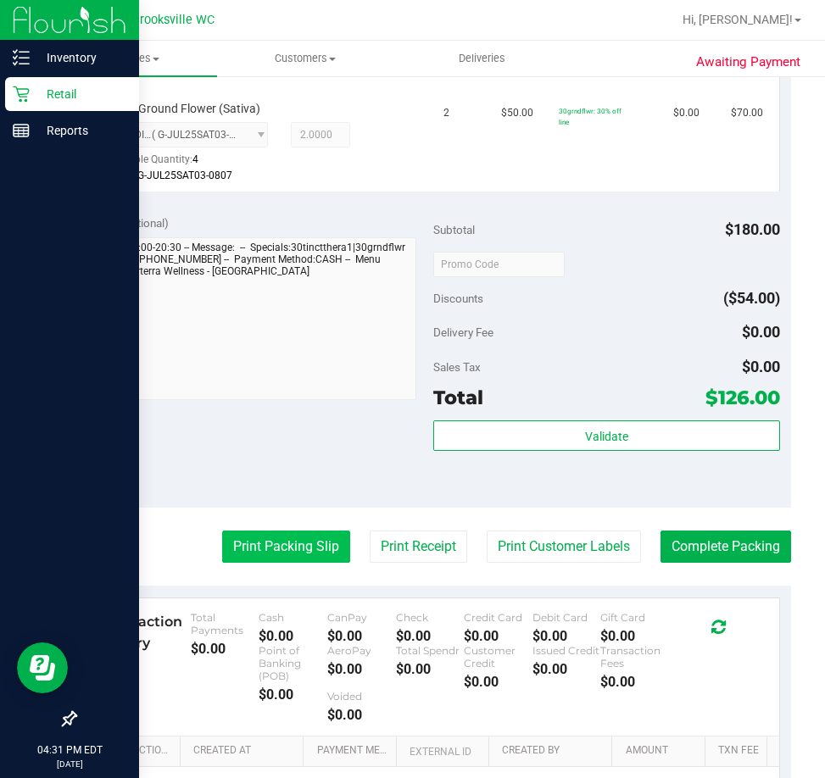
click at [259, 547] on button "Print Packing Slip" at bounding box center [286, 547] width 128 height 32
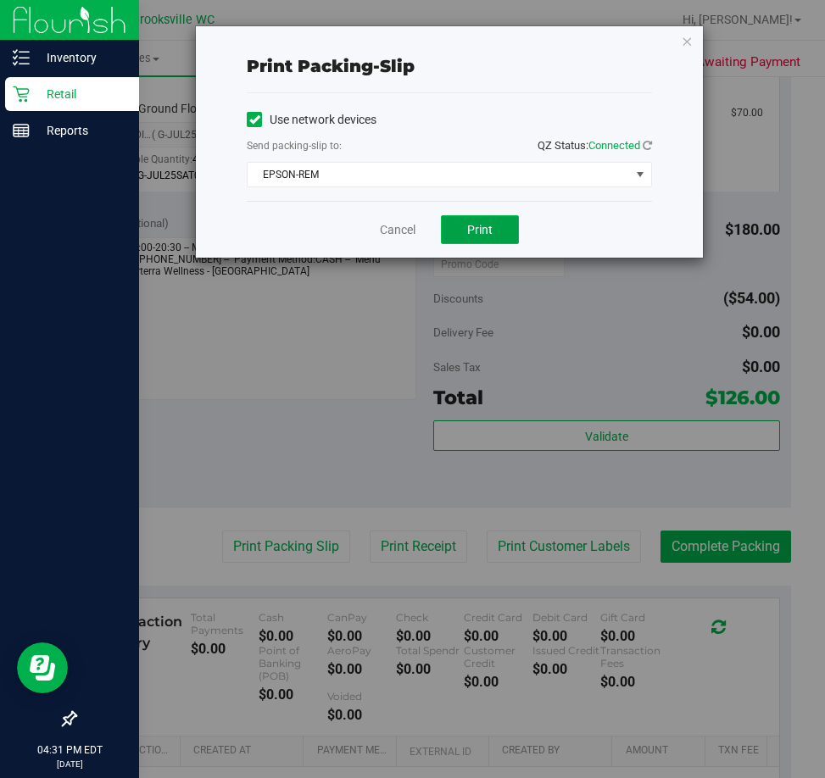
click at [478, 237] on button "Print" at bounding box center [480, 229] width 78 height 29
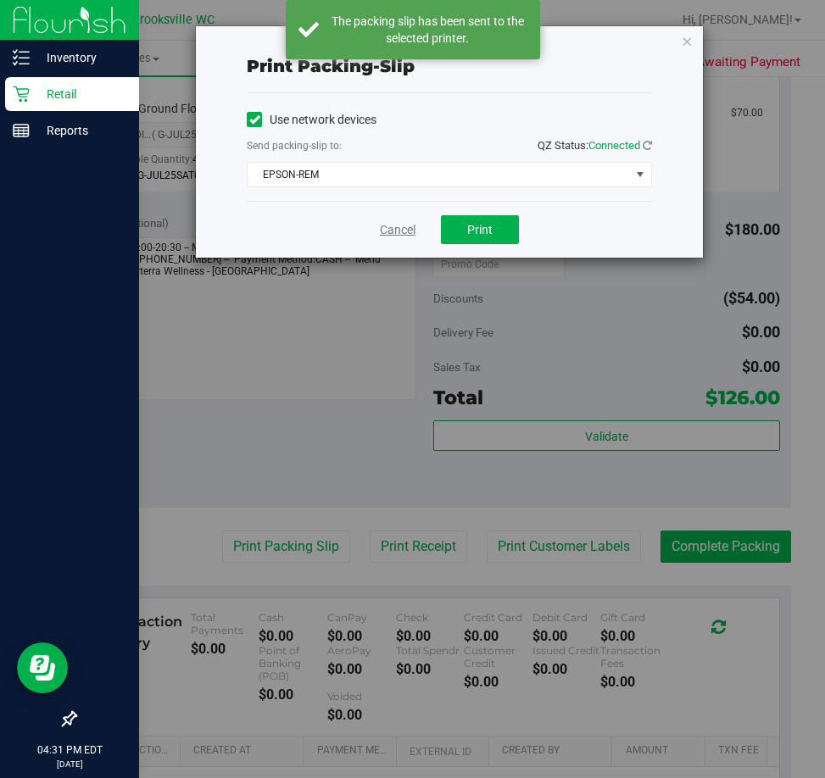
click at [399, 235] on link "Cancel" at bounding box center [398, 230] width 36 height 18
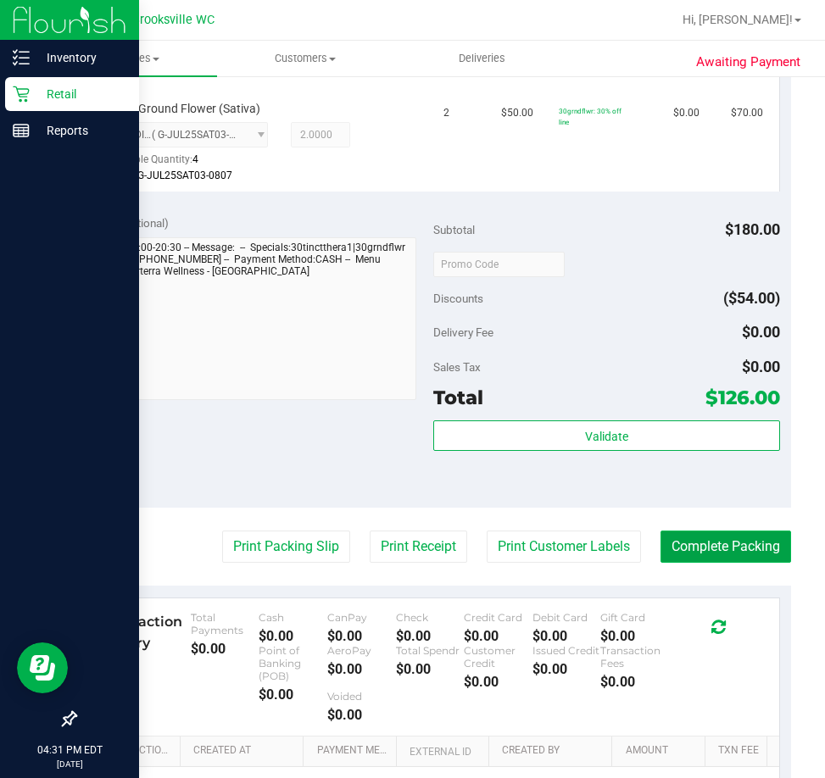
click at [705, 558] on button "Complete Packing" at bounding box center [726, 547] width 131 height 32
